Goal: Information Seeking & Learning: Understand process/instructions

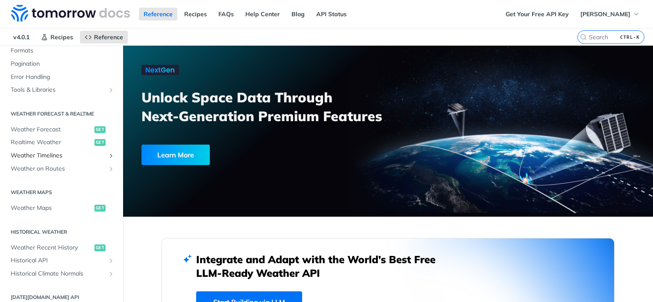
scroll to position [128, 0]
click at [58, 126] on span "Weather Forecast" at bounding box center [52, 128] width 82 height 9
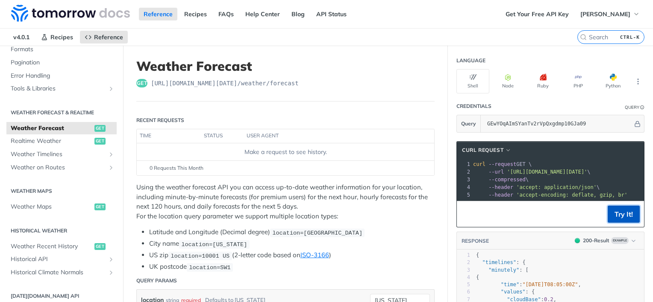
click at [619, 219] on button "Try It!" at bounding box center [623, 214] width 32 height 17
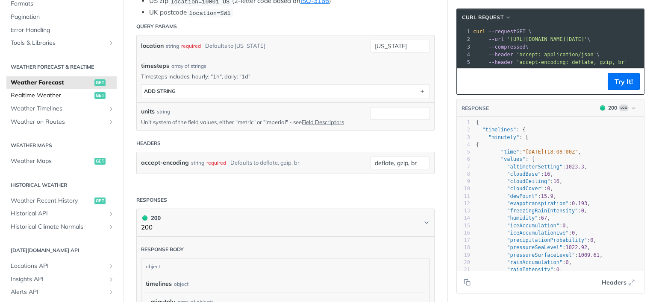
click at [53, 94] on span "Realtime Weather" at bounding box center [52, 95] width 82 height 9
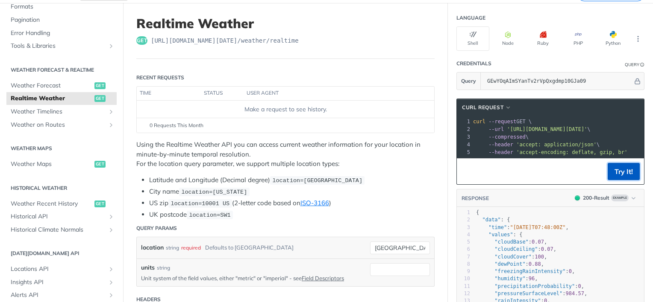
click at [612, 174] on button "Try It!" at bounding box center [623, 171] width 32 height 17
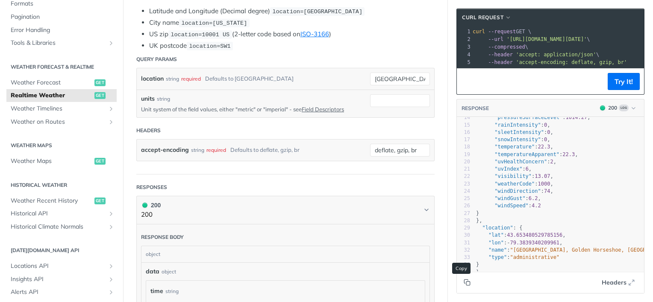
click at [466, 282] on icon "Copy to clipboard" at bounding box center [468, 284] width 4 height 4
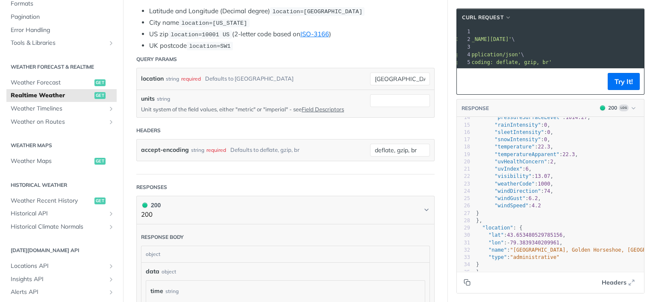
scroll to position [0, 154]
drag, startPoint x: 498, startPoint y: 39, endPoint x: 630, endPoint y: 39, distance: 132.8
click at [442, 39] on span "--url '[URL][DOMAIN_NAME][DATE]' \" at bounding box center [383, 39] width 117 height 6
copy span "'[URL][DOMAIN_NAME][DATE]'"
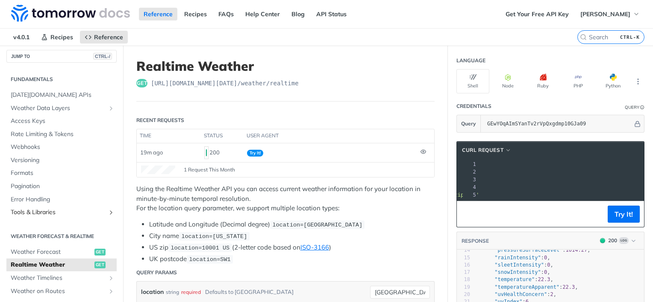
scroll to position [0, 0]
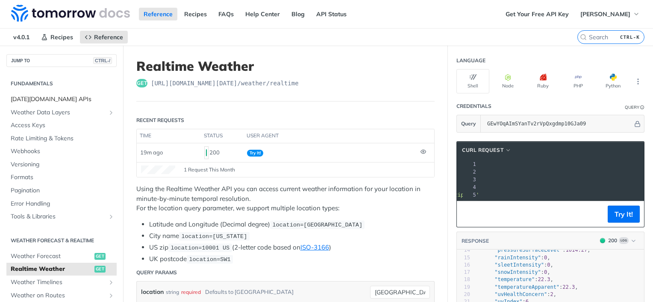
click at [26, 98] on span "[DATE][DOMAIN_NAME] APIs" at bounding box center [63, 99] width 104 height 9
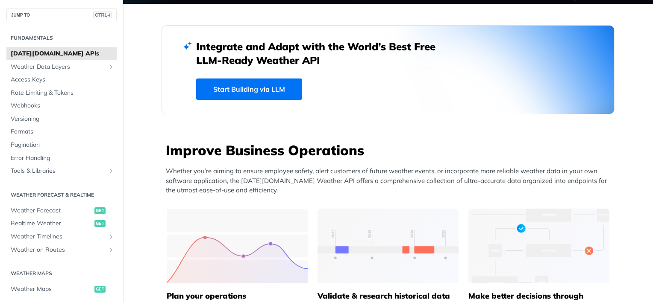
scroll to position [214, 0]
